Goal: Find specific page/section: Find specific page/section

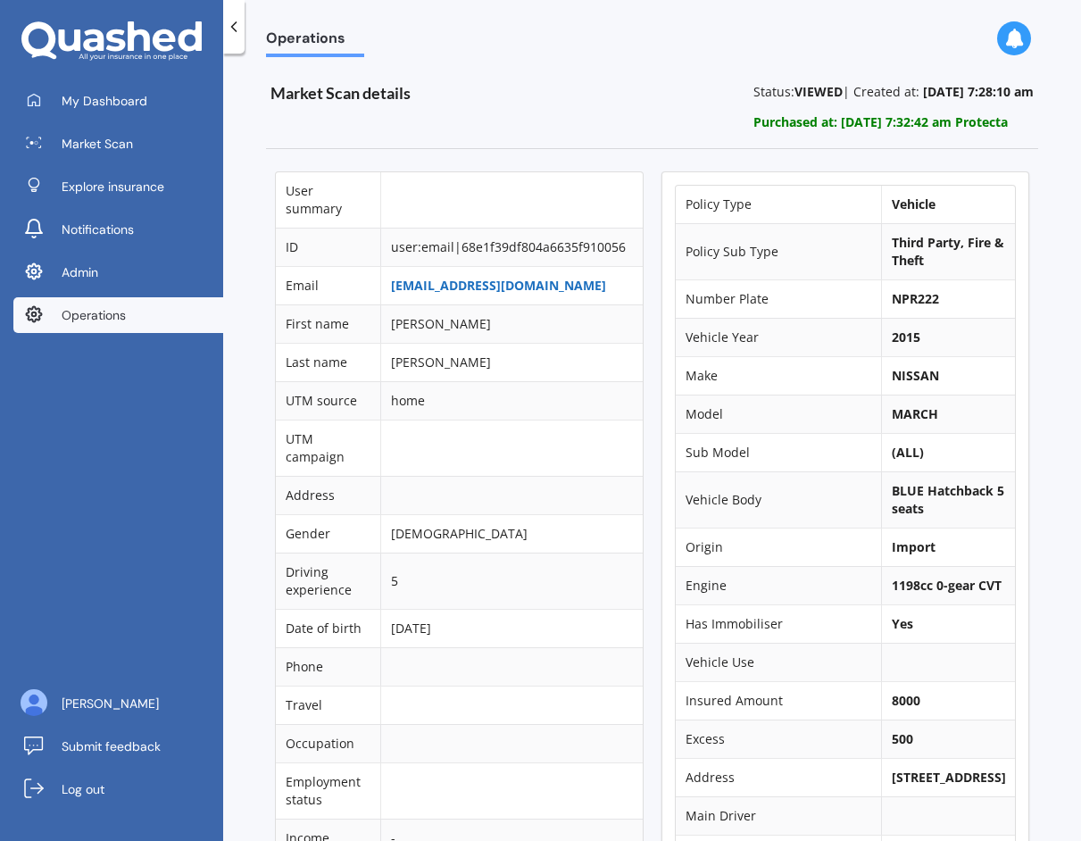
click at [445, 287] on link "[EMAIL_ADDRESS][DOMAIN_NAME]" at bounding box center [498, 285] width 215 height 17
click at [107, 105] on span "My Dashboard" at bounding box center [105, 101] width 86 height 18
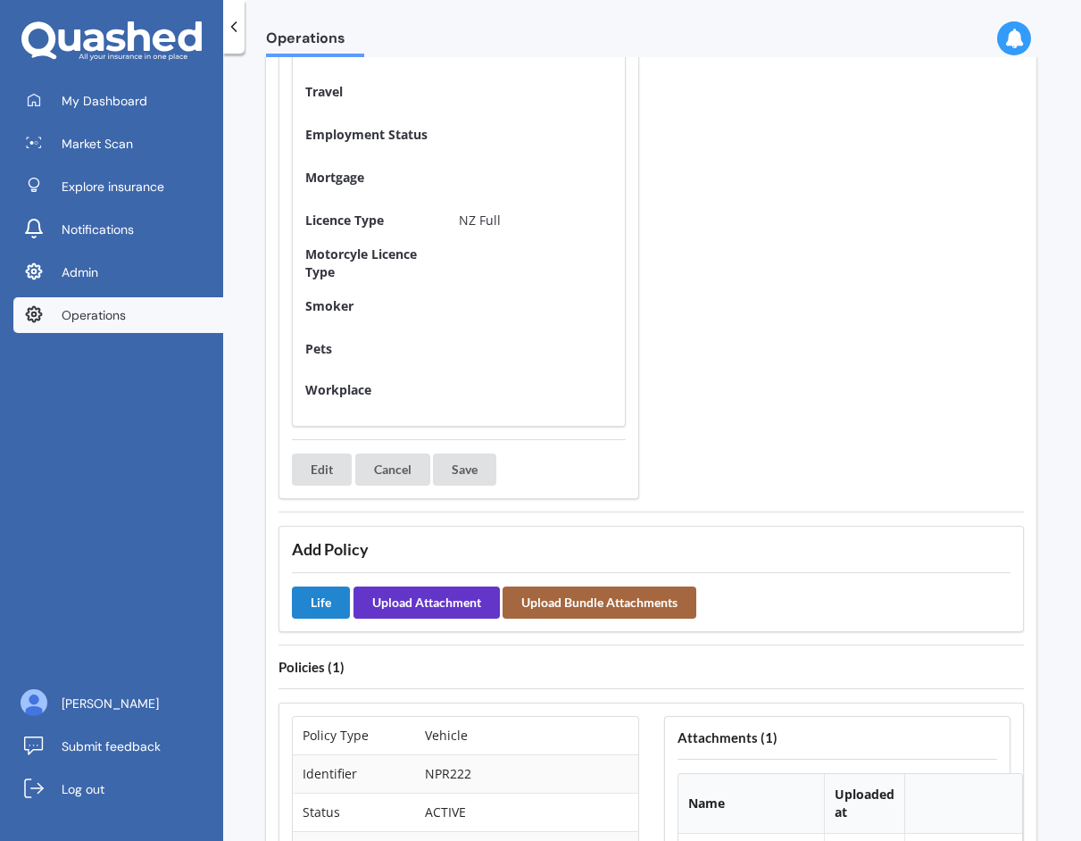
scroll to position [0, 1]
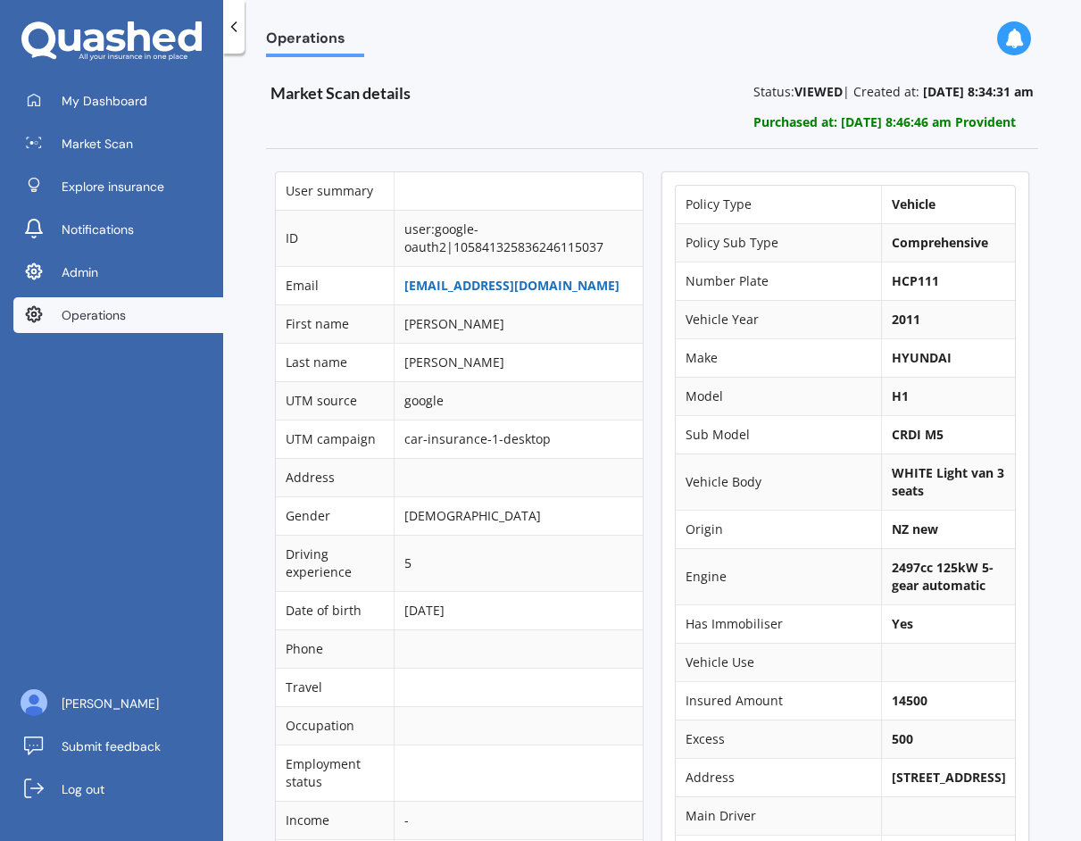
click at [499, 291] on link "toshdog01@gmail.com" at bounding box center [511, 285] width 215 height 17
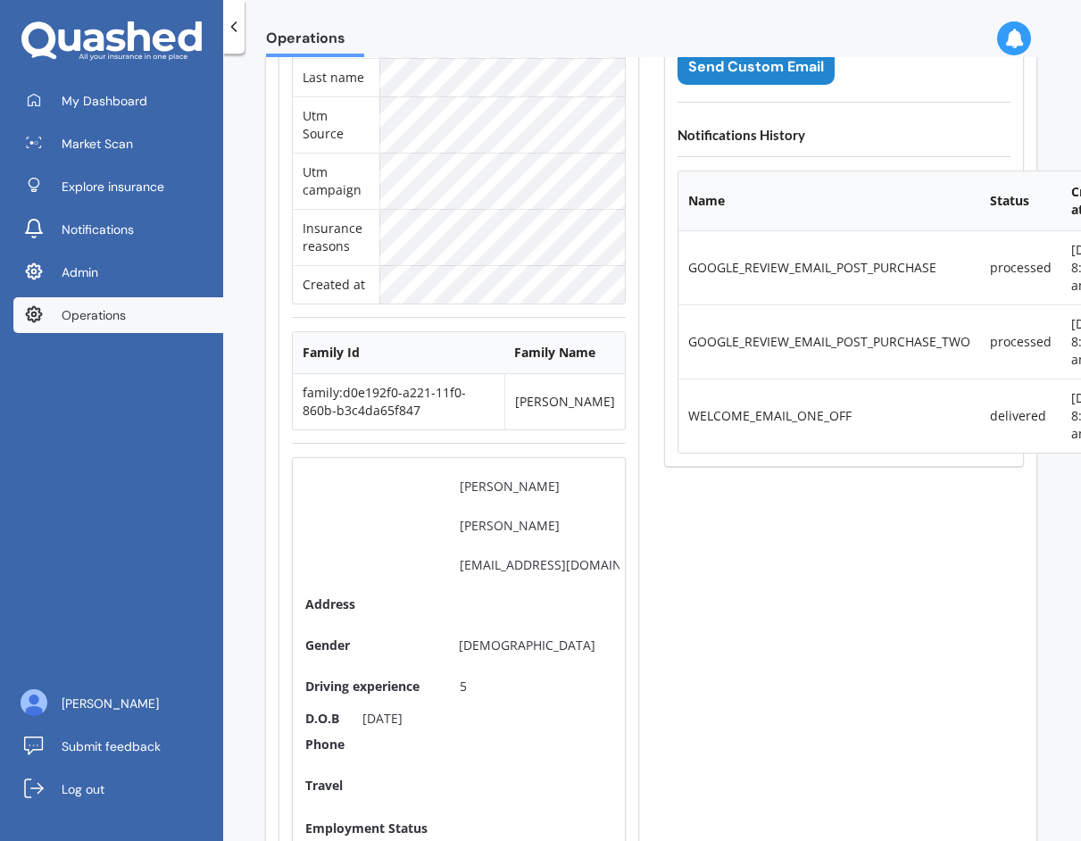
scroll to position [0, 1]
